Goal: Information Seeking & Learning: Stay updated

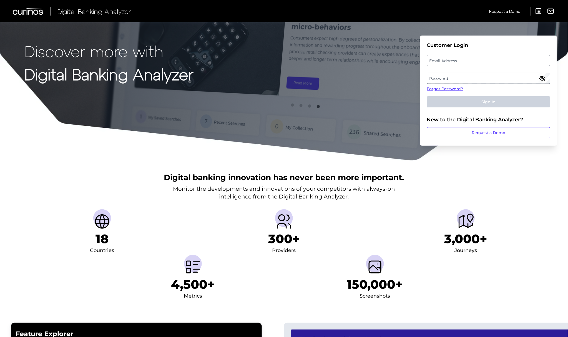
click at [438, 56] on label "Email Address" at bounding box center [488, 61] width 122 height 10
click at [438, 55] on input "email" at bounding box center [488, 60] width 123 height 11
type input "[PERSON_NAME][EMAIL_ADDRESS][DOMAIN_NAME]"
click at [482, 80] on label "Password" at bounding box center [488, 78] width 122 height 10
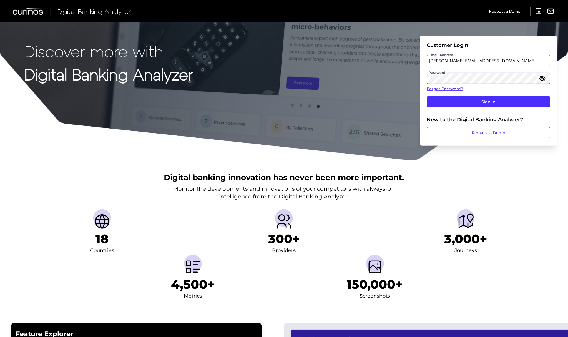
click at [427, 96] on button "Sign In" at bounding box center [488, 101] width 123 height 11
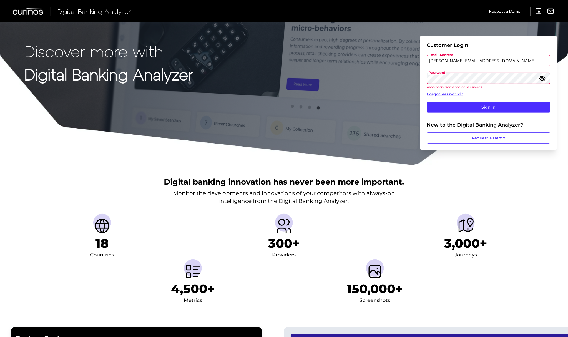
click at [427, 102] on button "Sign In" at bounding box center [488, 107] width 123 height 11
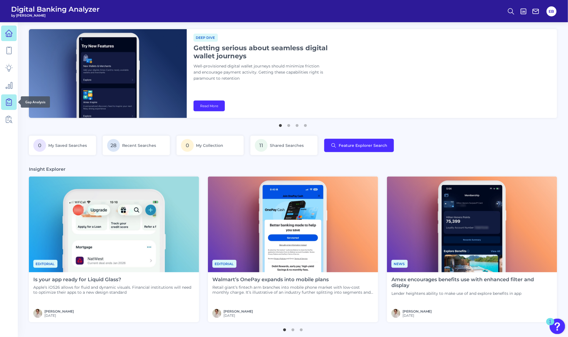
click at [7, 99] on icon at bounding box center [8, 102] width 5 height 6
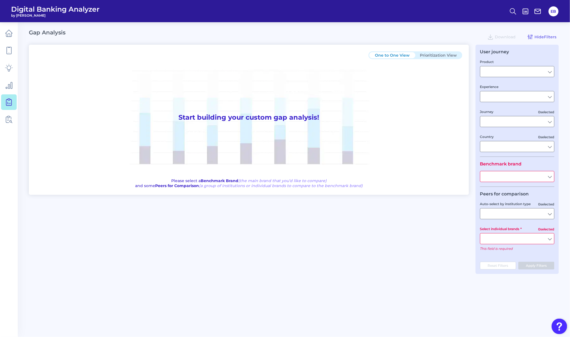
type input "Checking / Current Account"
type input "Mobile Servicing"
type input "Pre-Login Area, New Customer Onboarding, Login & Authentication, Accounts and t…"
type input "[GEOGRAPHIC_DATA]"
type input "Ally"
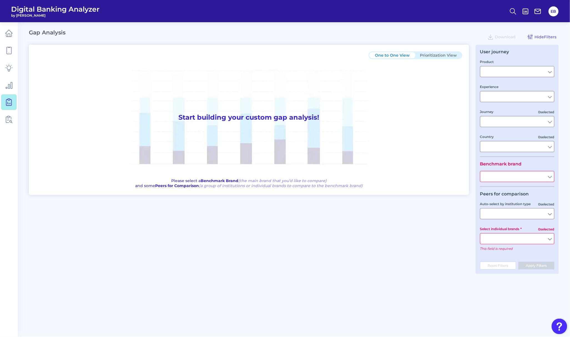
type input "All Select individual brands"
type input "All Countries"
type input "All Journeys"
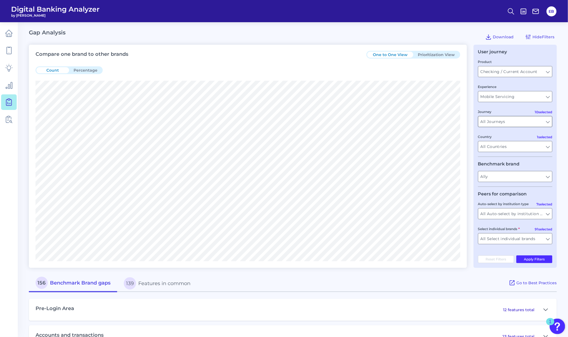
click at [490, 121] on input "All Journeys" at bounding box center [516, 121] width 74 height 11
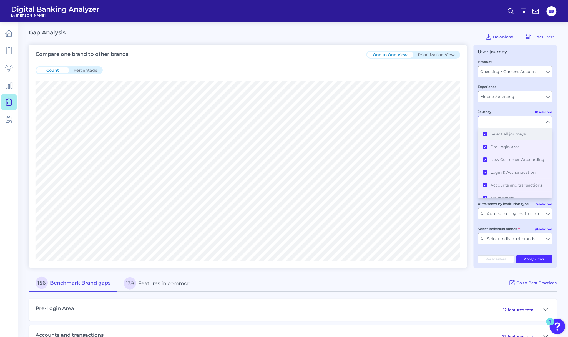
click at [486, 136] on button "Select all journeys" at bounding box center [515, 134] width 73 height 13
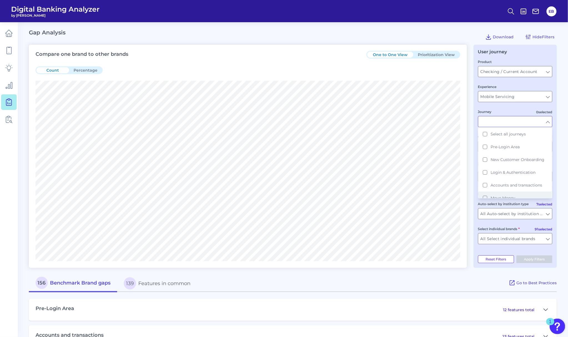
click at [485, 197] on button "Move Money" at bounding box center [515, 198] width 73 height 13
click at [511, 212] on input "All Auto-select by institution types" at bounding box center [516, 214] width 74 height 11
type input "Move Money"
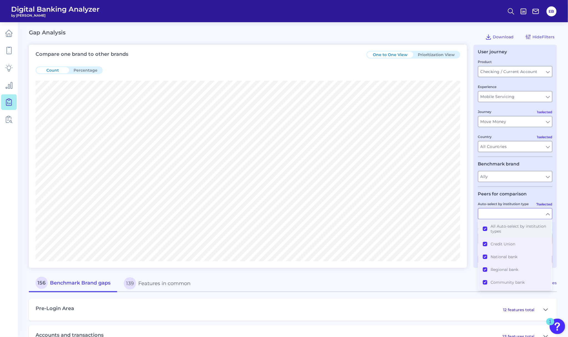
click at [482, 230] on button "All Auto-select by institution types" at bounding box center [515, 229] width 73 height 18
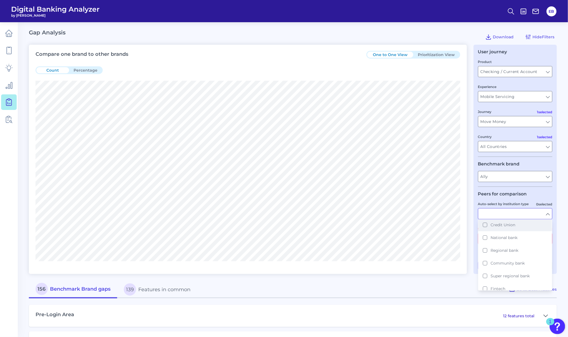
scroll to position [36, 0]
click at [497, 224] on span "National bank" at bounding box center [504, 221] width 27 height 5
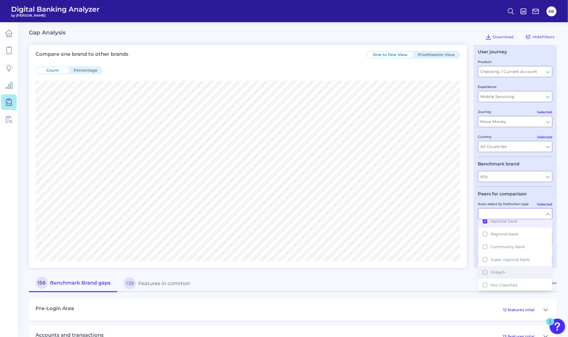
click at [502, 272] on span "Fintech" at bounding box center [498, 272] width 15 height 5
type input "American Express, Bank of America, Capital One, [PERSON_NAME] [PERSON_NAME], Ci…"
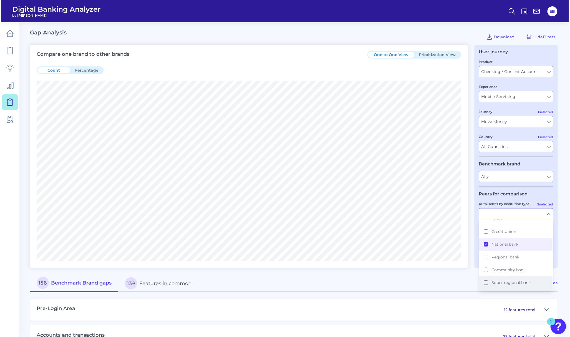
scroll to position [0, 0]
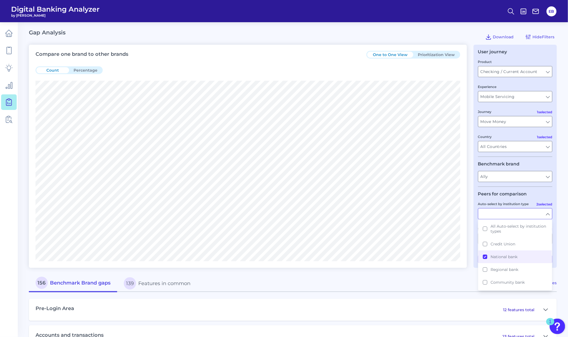
click at [504, 199] on fieldset "Peers for comparison 2 selected Auto-select by institution type All Auto-select…" at bounding box center [515, 219] width 74 height 57
type input "National bank, Fintech"
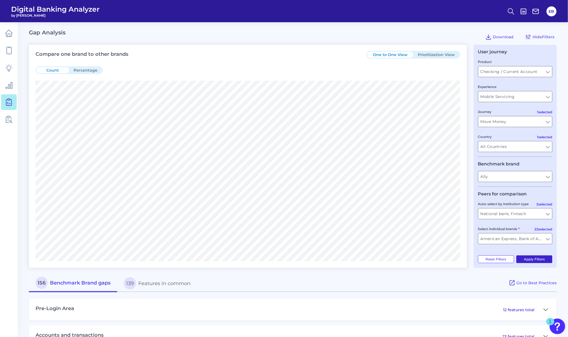
click at [540, 261] on button "Apply Filters" at bounding box center [535, 260] width 36 height 8
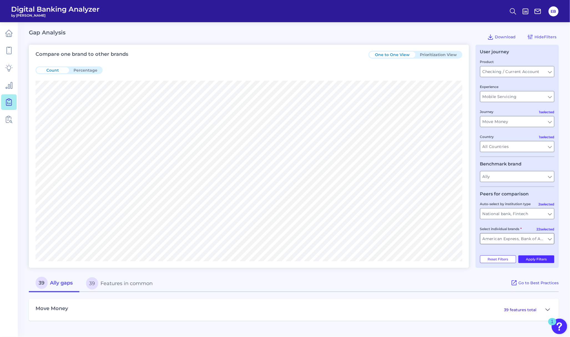
click at [524, 244] on input "American Express, Bank of America, Capital One, [PERSON_NAME] [PERSON_NAME], Ci…" at bounding box center [518, 239] width 74 height 11
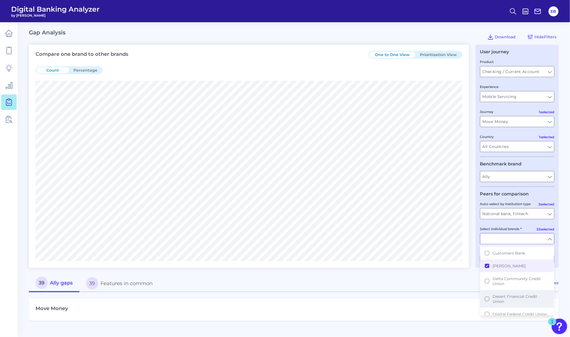
scroll to position [333, 0]
click at [488, 267] on button "[PERSON_NAME]" at bounding box center [517, 273] width 73 height 13
click at [488, 276] on button "Green FI" at bounding box center [517, 282] width 73 height 13
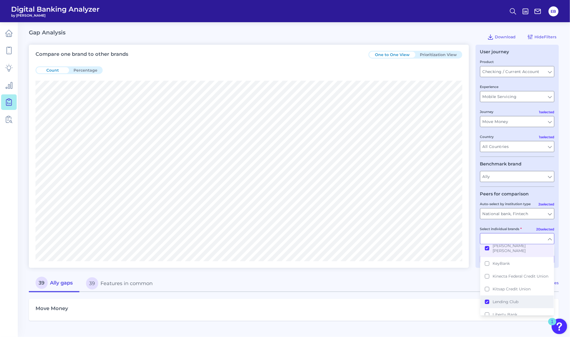
click at [490, 296] on button "Lending Club" at bounding box center [517, 302] width 73 height 13
click at [489, 298] on button "[PERSON_NAME]" at bounding box center [517, 304] width 73 height 13
click at [487, 286] on button "PNC Bank" at bounding box center [517, 292] width 73 height 13
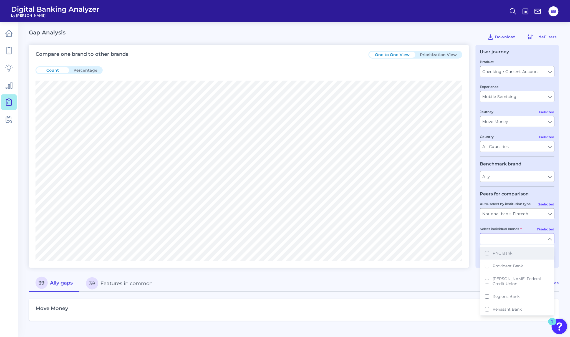
scroll to position [815, 0]
click at [488, 280] on button "Revolut" at bounding box center [517, 286] width 73 height 13
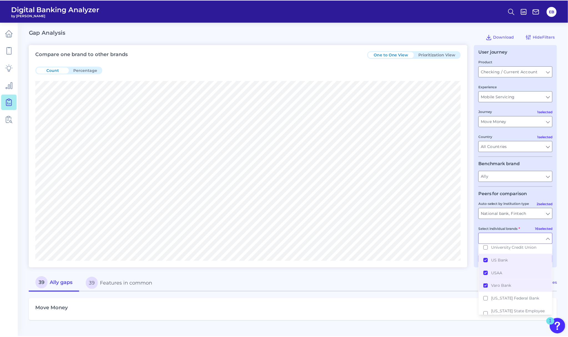
scroll to position [1146, 0]
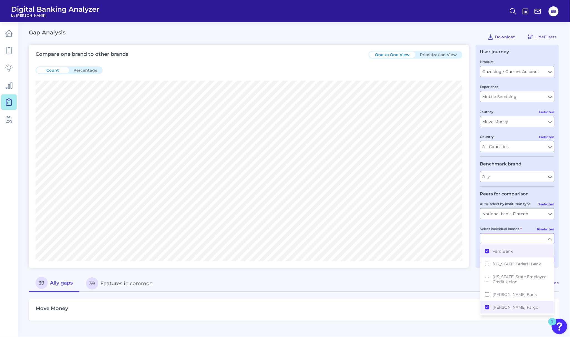
click at [456, 295] on div "Move Money 39 features total" at bounding box center [294, 306] width 530 height 29
type input "American Express, Bank of America, Capital One, [PERSON_NAME] [PERSON_NAME], Ci…"
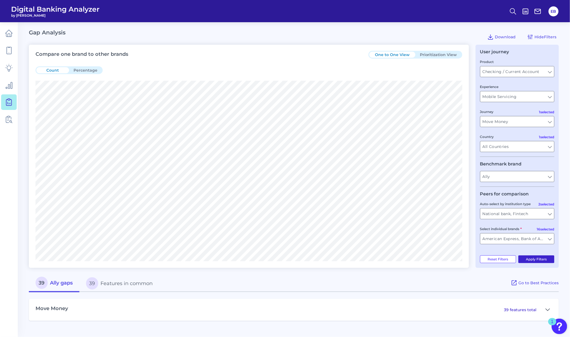
click at [525, 263] on button "Apply Filters" at bounding box center [537, 260] width 36 height 8
click at [129, 288] on button "39 Features in common" at bounding box center [119, 284] width 80 height 18
click at [55, 286] on button "30 Ally gaps" at bounding box center [54, 284] width 51 height 18
click at [549, 311] on icon at bounding box center [548, 310] width 4 height 2
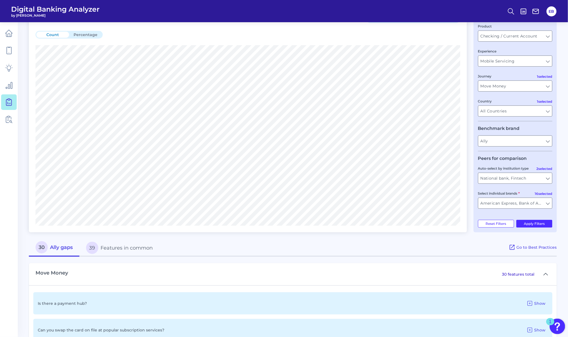
scroll to position [0, 0]
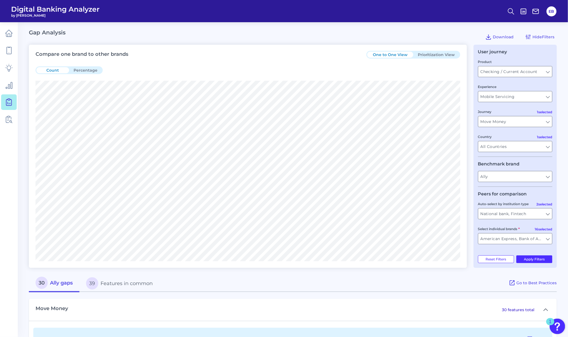
click at [425, 57] on button "Prioritization View" at bounding box center [437, 55] width 46 height 6
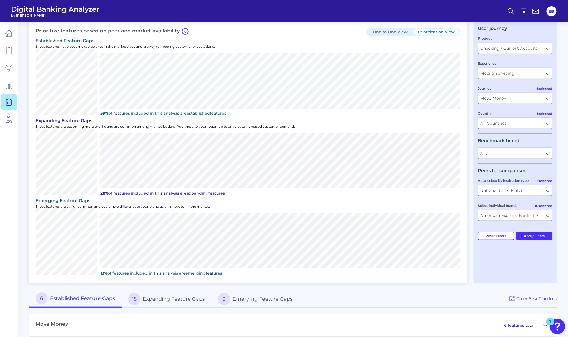
scroll to position [31, 0]
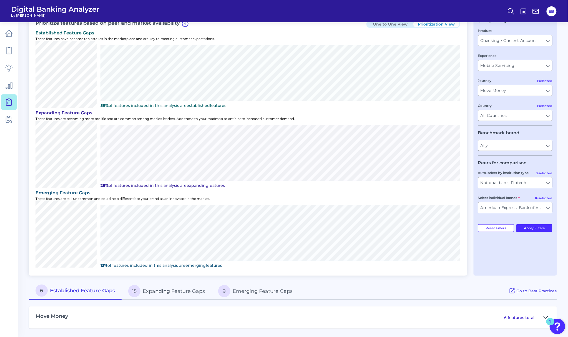
click at [548, 316] on icon at bounding box center [546, 317] width 4 height 7
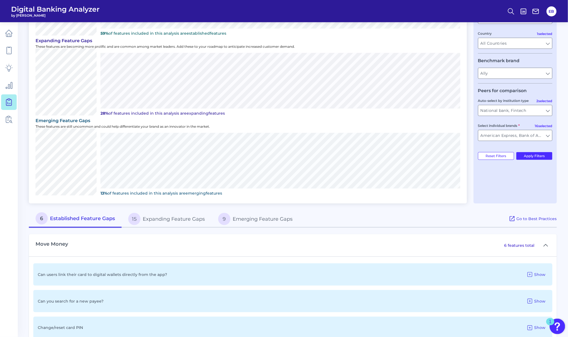
scroll to position [200, 0]
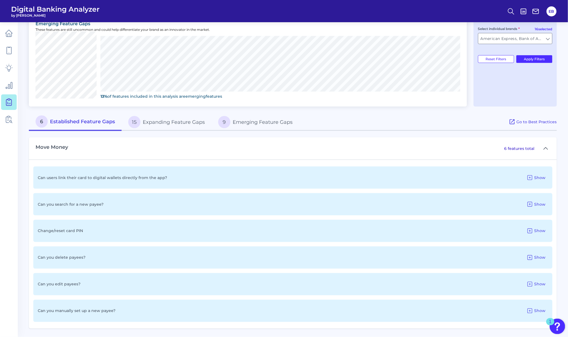
click at [100, 206] on p "Can you search for a new payee?" at bounding box center [71, 204] width 66 height 5
click at [535, 206] on button "Show" at bounding box center [537, 204] width 24 height 9
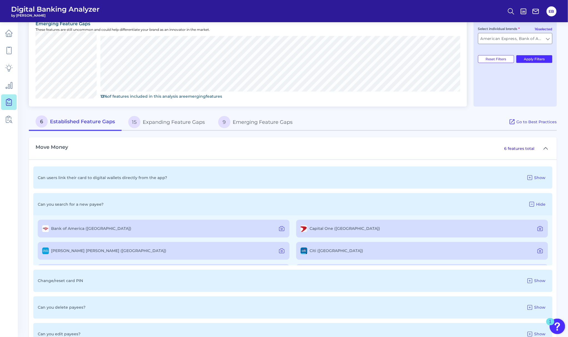
click at [166, 121] on button "15 Expanding Feature Gaps" at bounding box center [167, 122] width 90 height 18
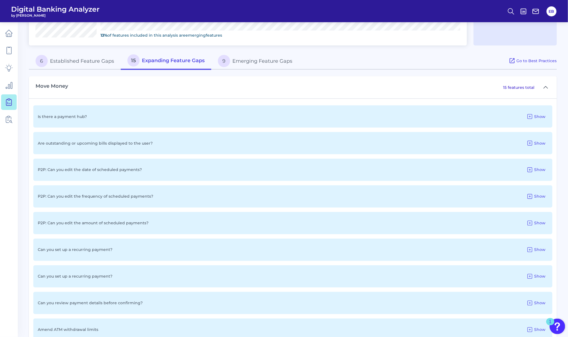
scroll to position [274, 0]
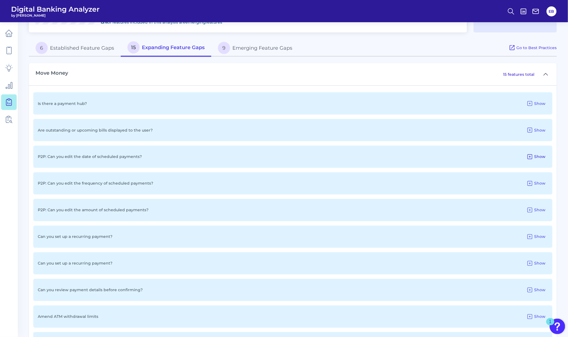
click at [534, 159] on button "Show" at bounding box center [537, 156] width 24 height 9
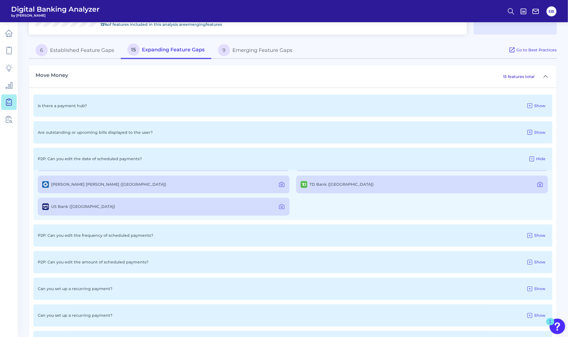
scroll to position [194, 0]
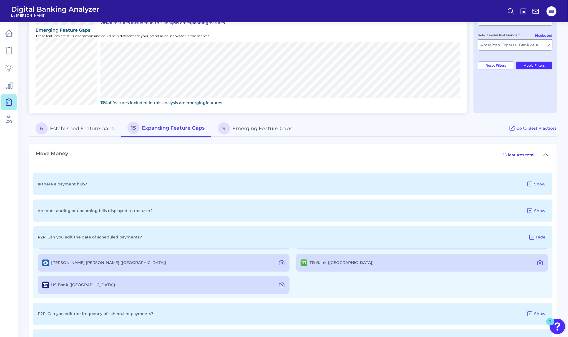
click at [264, 130] on button "9 Emerging Feature Gaps" at bounding box center [255, 129] width 88 height 18
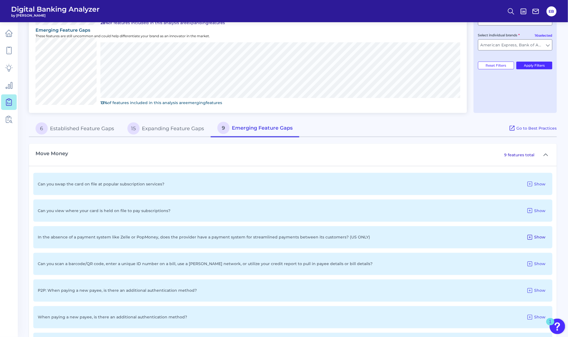
click at [544, 236] on span "Show" at bounding box center [540, 237] width 11 height 5
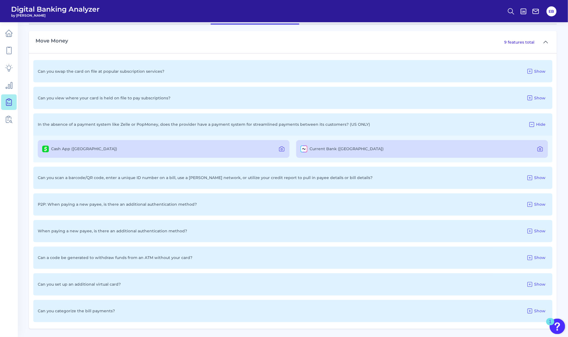
scroll to position [307, 0]
click at [11, 52] on icon at bounding box center [9, 50] width 5 height 7
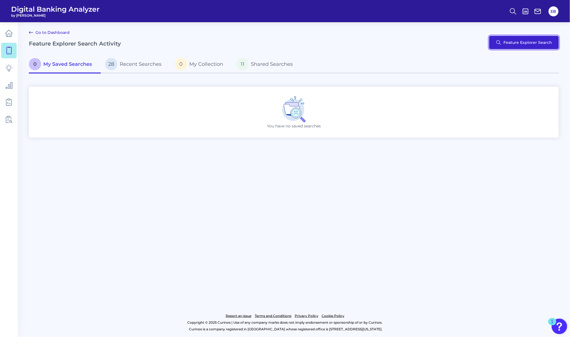
click at [524, 38] on button "Feature Explorer Search" at bounding box center [525, 42] width 70 height 13
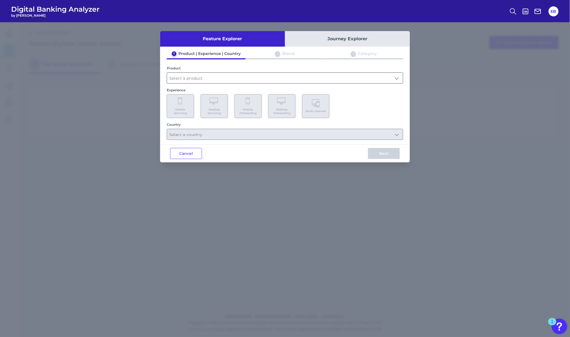
click at [198, 77] on input "text" at bounding box center [285, 78] width 236 height 11
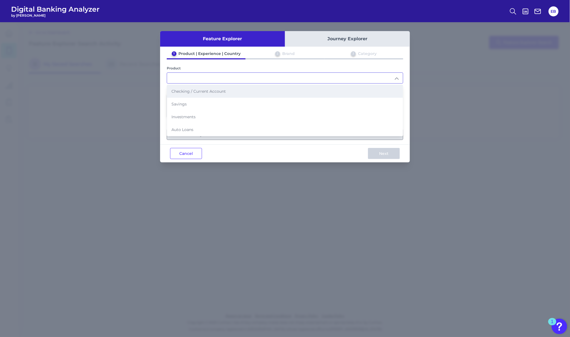
click at [190, 89] on span "Checking / Current Account" at bounding box center [199, 91] width 54 height 5
type input "Checking / Current Account"
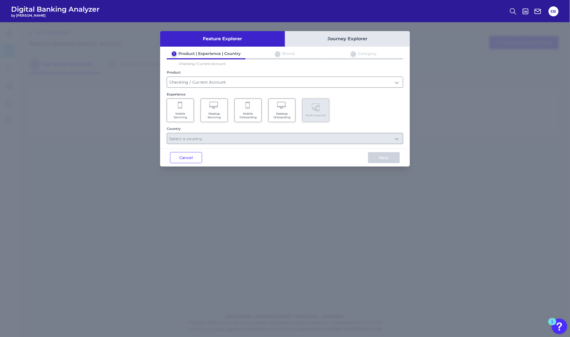
click at [188, 113] on span "Mobile Servicing" at bounding box center [180, 115] width 21 height 7
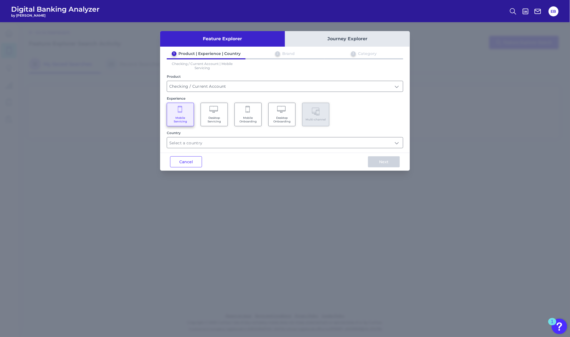
click at [205, 117] on span "Desktop Servicing" at bounding box center [214, 119] width 21 height 7
click at [194, 117] on Servicing "Mobile Servicing" at bounding box center [180, 115] width 27 height 24
click at [180, 144] on input "text" at bounding box center [285, 142] width 236 height 11
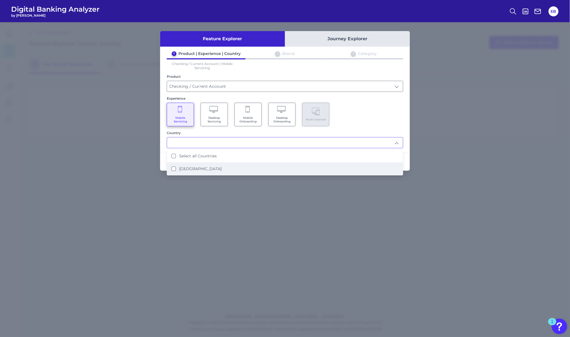
click at [184, 169] on label "[GEOGRAPHIC_DATA]" at bounding box center [200, 168] width 42 height 5
type input "Select all Countries"
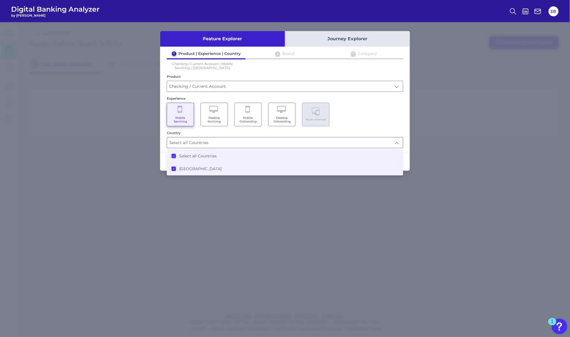
click at [239, 162] on li "[GEOGRAPHIC_DATA]" at bounding box center [285, 168] width 236 height 13
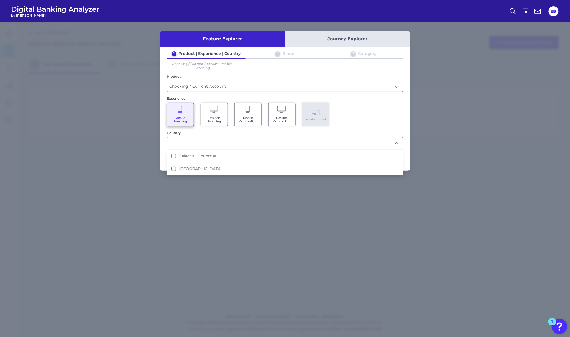
click at [367, 112] on div "Mobile Servicing Desktop Servicing Mobile Onboarding Desktop Onboarding Multi-c…" at bounding box center [285, 115] width 237 height 24
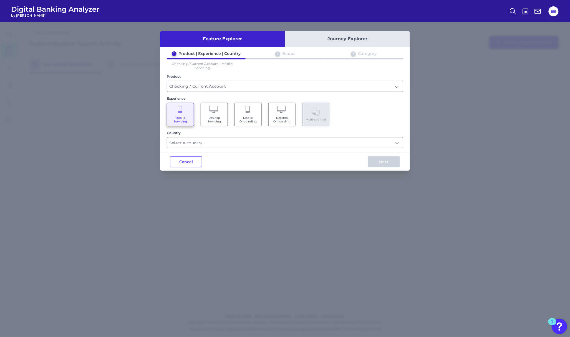
click at [412, 160] on div "Feature Explorer Journey Explorer 1 Product | Experience | Country 2 Brand 3 Ca…" at bounding box center [285, 179] width 570 height 315
click at [401, 136] on div "Country" at bounding box center [285, 139] width 237 height 17
click at [398, 142] on input "text" at bounding box center [285, 142] width 236 height 11
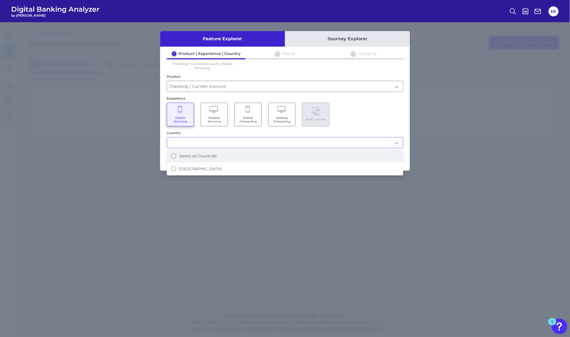
click at [233, 159] on li "Select all Countries" at bounding box center [285, 156] width 236 height 13
type input "Select all Countries"
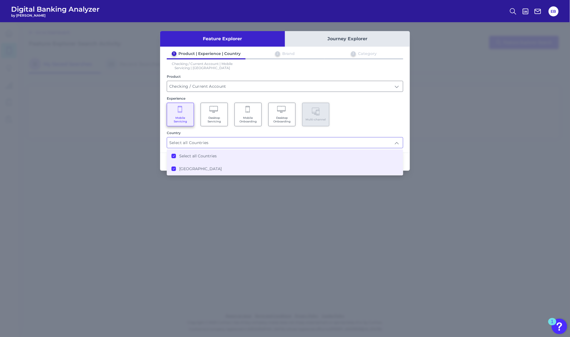
click at [388, 123] on div "Mobile Servicing Desktop Servicing Mobile Onboarding Desktop Onboarding Multi-c…" at bounding box center [285, 115] width 237 height 24
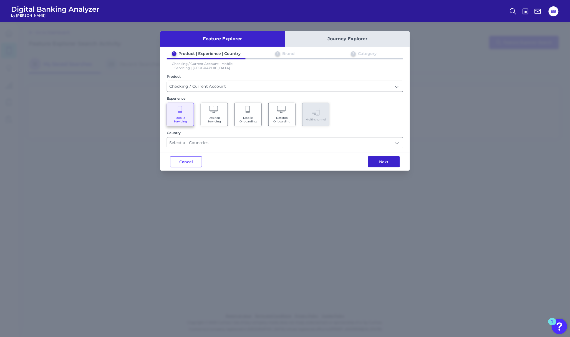
click at [390, 162] on button "Next" at bounding box center [384, 161] width 32 height 11
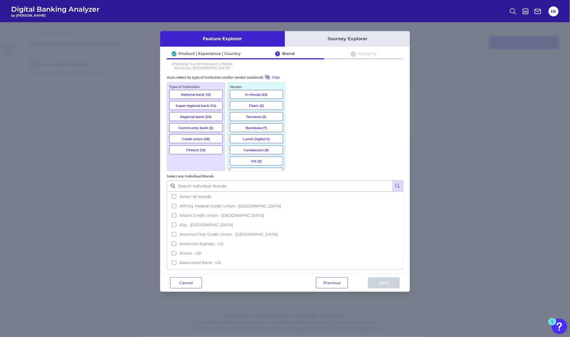
click at [189, 94] on button "National bank (13)" at bounding box center [195, 94] width 53 height 9
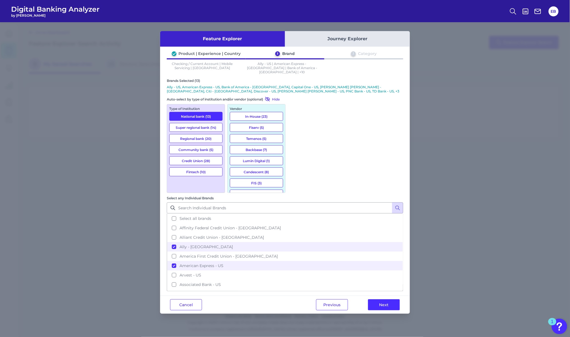
click at [192, 168] on button "Fintech (10)" at bounding box center [195, 171] width 53 height 9
click at [394, 299] on button "Next" at bounding box center [384, 304] width 32 height 11
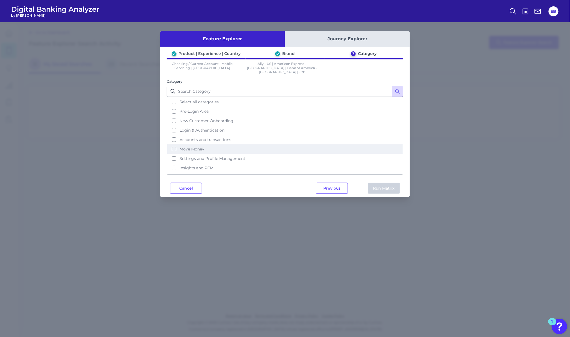
click at [254, 146] on button "Move Money" at bounding box center [285, 148] width 236 height 9
click at [380, 183] on button "Run Matrix" at bounding box center [384, 188] width 32 height 11
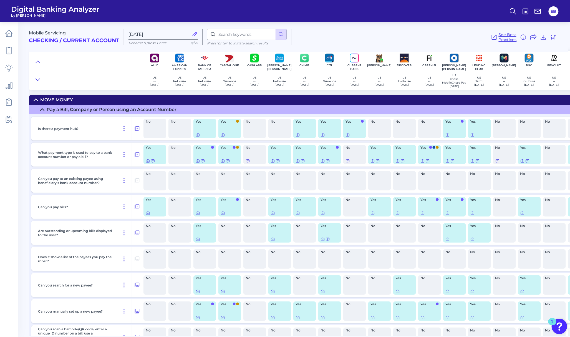
click at [509, 38] on span "See Best Practices" at bounding box center [508, 37] width 18 height 10
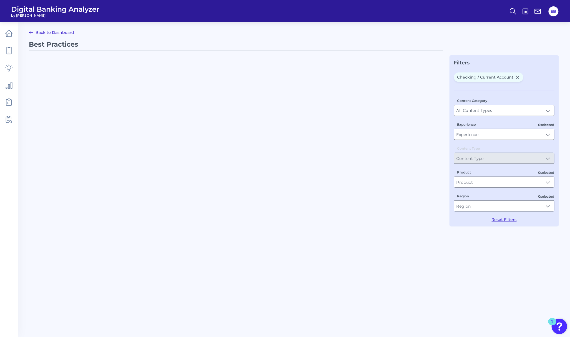
type input "Best Practices"
type input "Checking / Current Account"
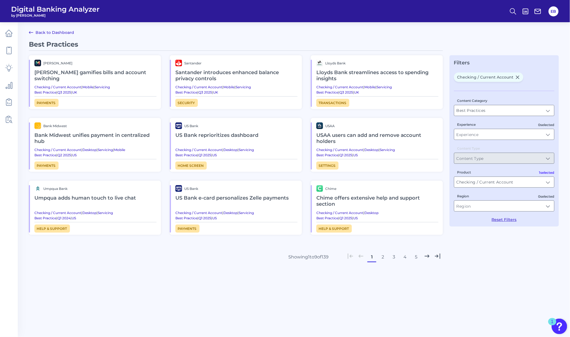
click at [427, 255] on icon at bounding box center [427, 256] width 7 height 7
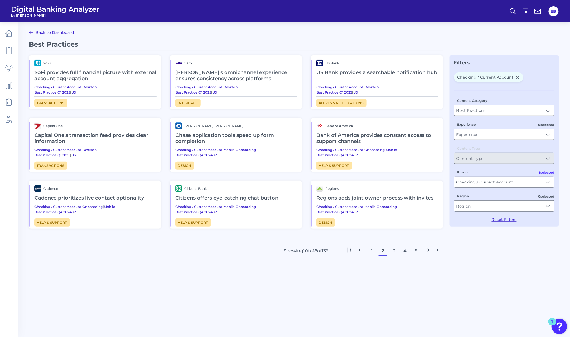
click at [426, 250] on icon at bounding box center [427, 250] width 7 height 7
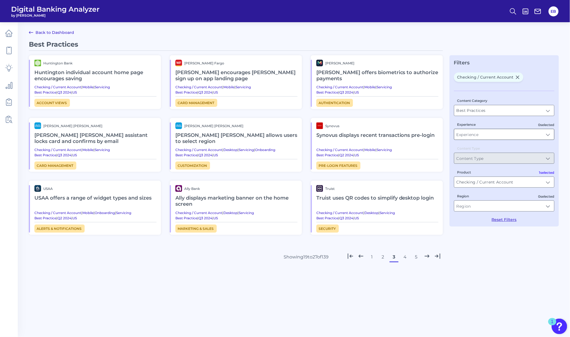
click at [467, 137] on input "Experience" at bounding box center [505, 134] width 100 height 11
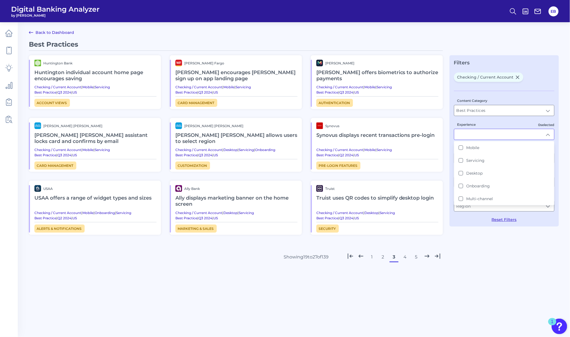
click at [487, 132] on input "Experience" at bounding box center [505, 134] width 100 height 11
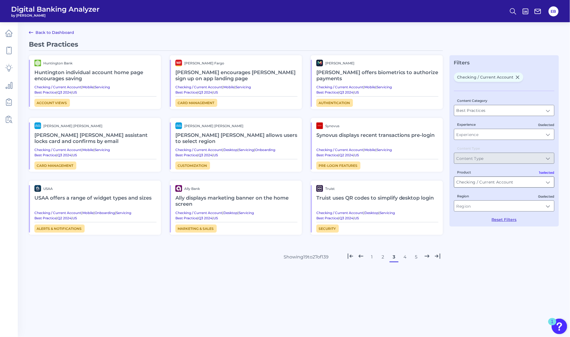
click at [495, 186] on input "Checking / Current Account" at bounding box center [505, 182] width 100 height 11
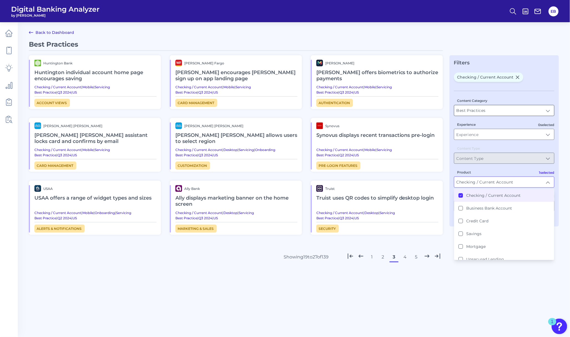
click at [493, 110] on input "Best Practices" at bounding box center [505, 110] width 100 height 11
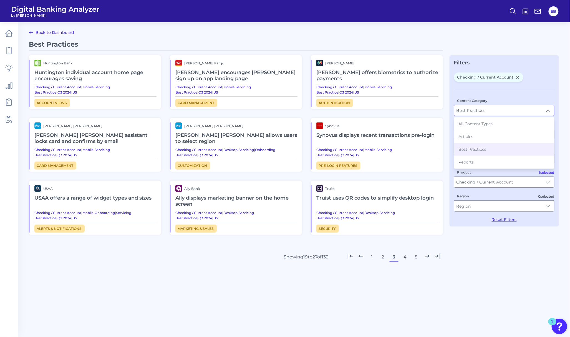
click at [493, 110] on input "Best Practices" at bounding box center [505, 110] width 100 height 11
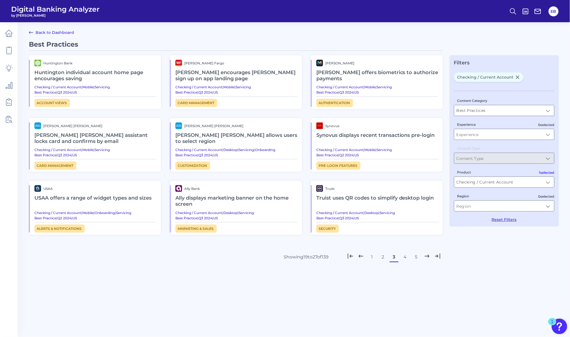
click at [407, 258] on button "4" at bounding box center [405, 257] width 9 height 9
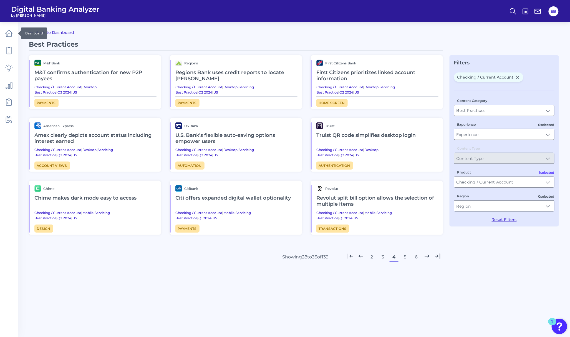
click at [16, 34] on div at bounding box center [18, 34] width 6 height 6
click at [6, 67] on icon at bounding box center [9, 68] width 8 height 8
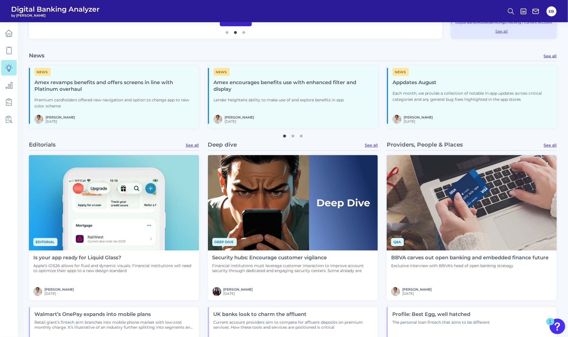
scroll to position [222, 0]
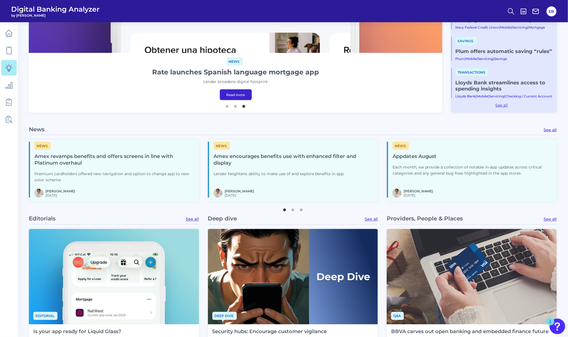
click at [552, 129] on link "See all" at bounding box center [550, 129] width 13 height 5
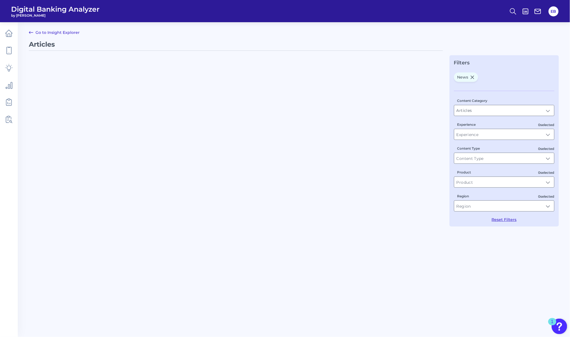
type input "News"
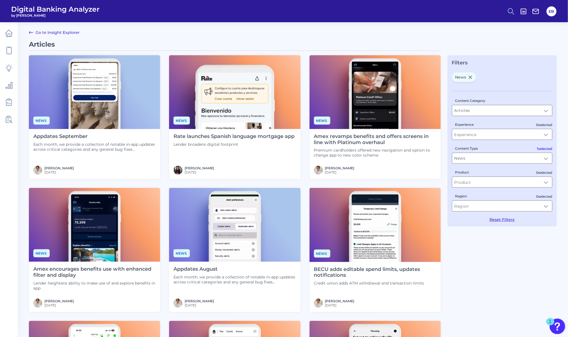
click at [507, 14] on icon at bounding box center [511, 11] width 8 height 8
click at [491, 21] on div "Search" at bounding box center [484, 26] width 62 height 14
click at [470, 56] on button "Content Search" at bounding box center [484, 54] width 67 height 14
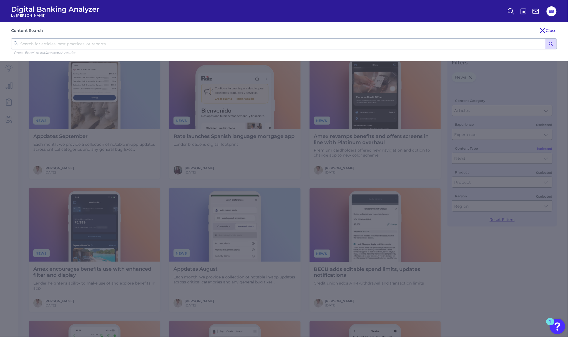
drag, startPoint x: 470, startPoint y: 45, endPoint x: 469, endPoint y: 41, distance: 3.9
click at [470, 44] on input "text" at bounding box center [284, 43] width 546 height 11
type input "Zelle"
click at [546, 39] on button "submit" at bounding box center [551, 44] width 11 height 11
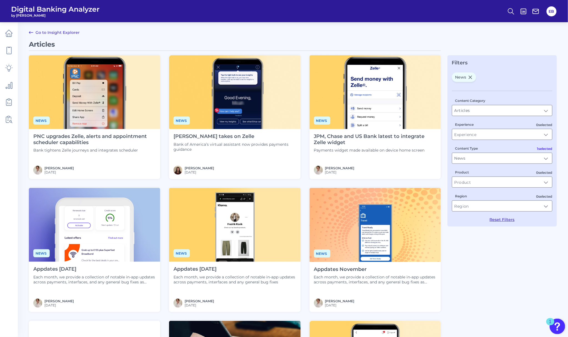
click at [342, 135] on h4 "JPM, Chase and US Bank latest to integrate Zelle widget" at bounding box center [375, 140] width 122 height 12
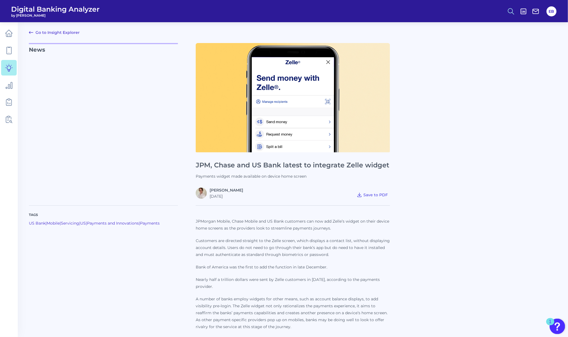
click at [510, 13] on icon at bounding box center [511, 11] width 8 height 8
click at [480, 54] on button "Content Search" at bounding box center [484, 54] width 67 height 14
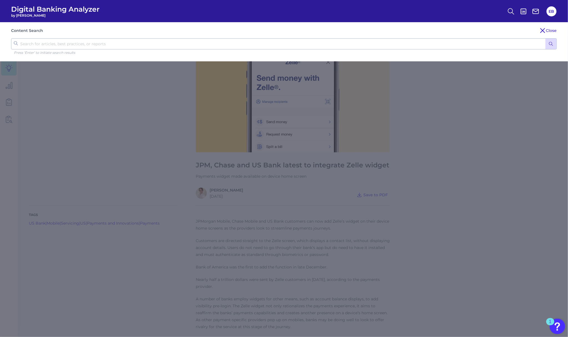
click at [431, 48] on input "text" at bounding box center [284, 43] width 546 height 11
type input "Zelle"
click at [550, 43] on icon "submit" at bounding box center [551, 43] width 5 height 5
